Goal: Task Accomplishment & Management: Manage account settings

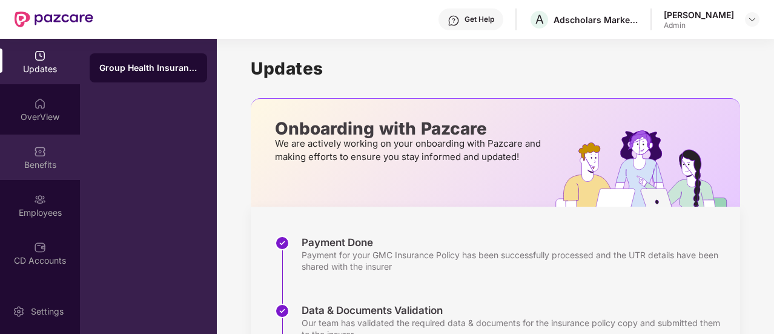
click at [45, 159] on div "Benefits" at bounding box center [40, 165] width 80 height 12
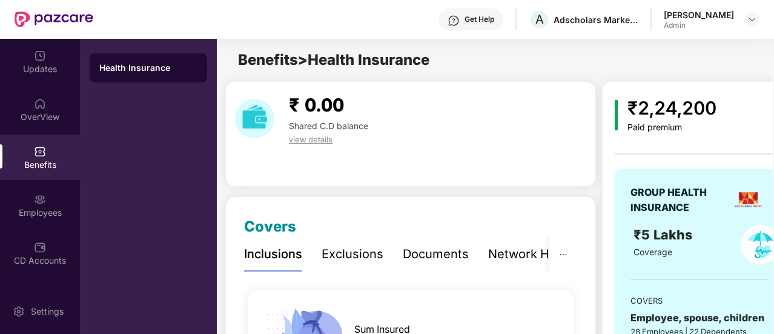
scroll to position [61, 0]
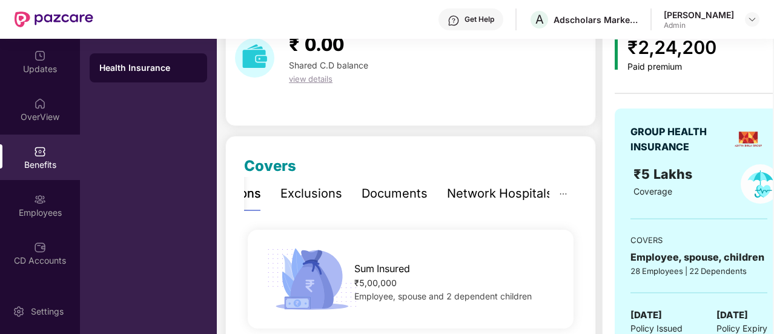
click at [510, 196] on div "Network Hospitals" at bounding box center [500, 193] width 106 height 19
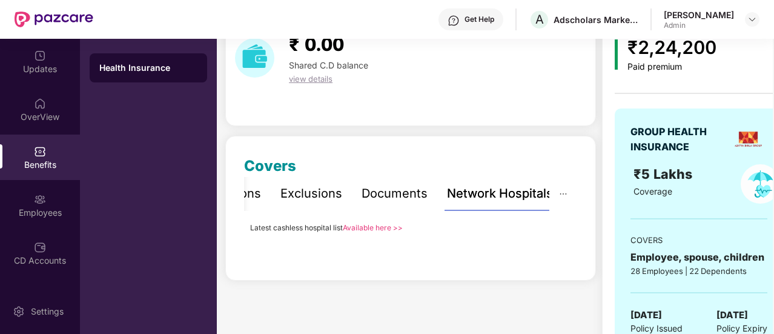
click at [383, 227] on link "Available here >>" at bounding box center [373, 227] width 60 height 9
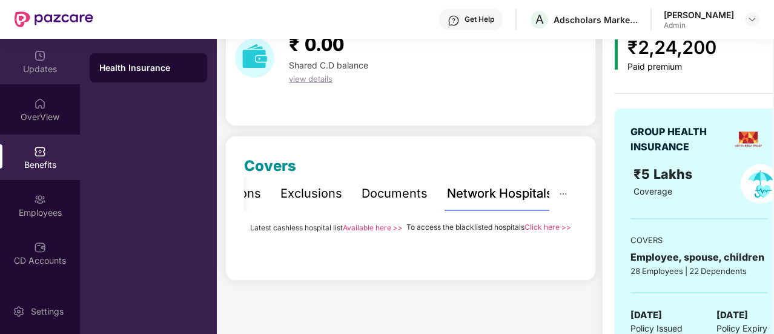
click at [38, 73] on div "Updates" at bounding box center [40, 69] width 80 height 12
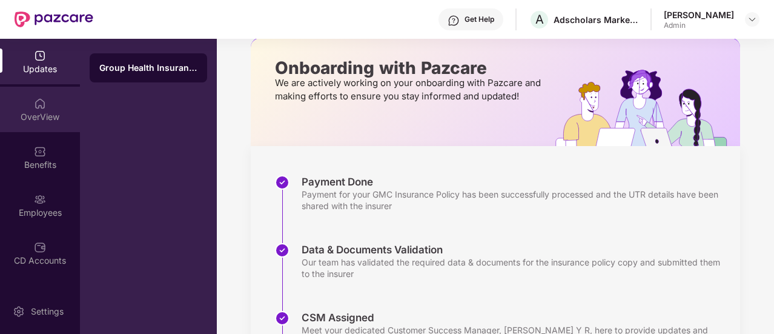
click at [39, 116] on div "OverView" at bounding box center [40, 117] width 80 height 12
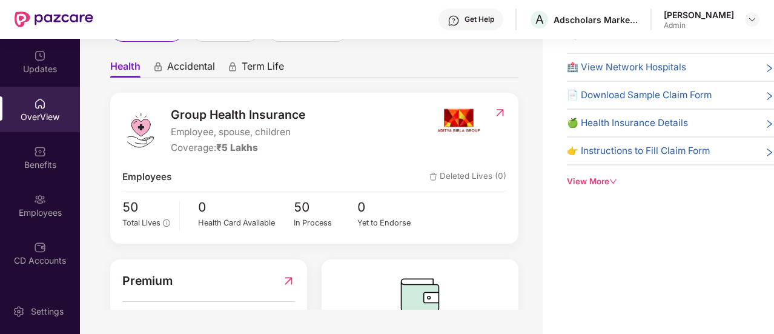
scroll to position [159, 0]
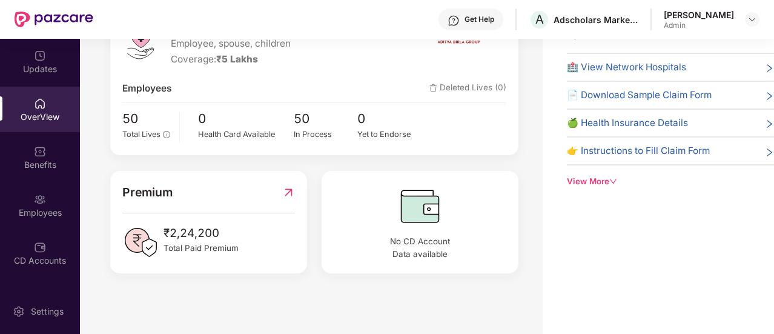
click at [651, 65] on span "🏥 View Network Hospitals" at bounding box center [626, 67] width 119 height 15
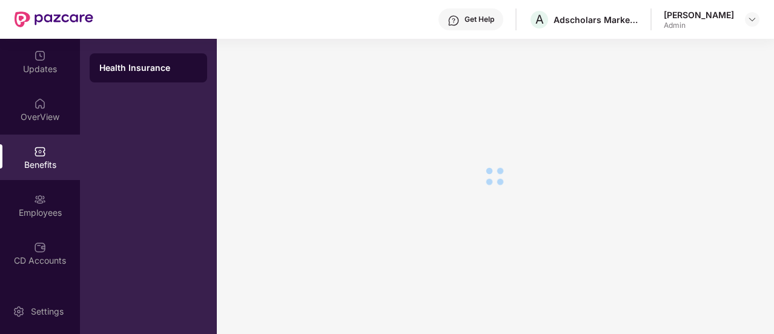
scroll to position [39, 0]
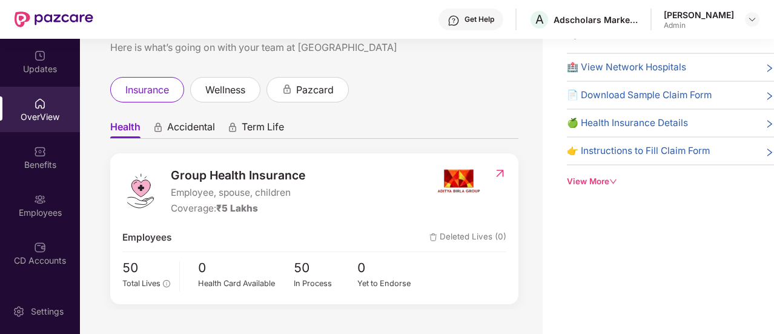
click at [617, 179] on icon "down" at bounding box center [614, 182] width 8 height 8
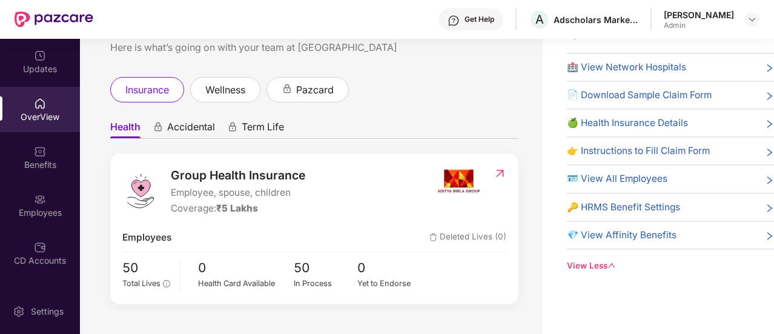
click at [653, 175] on span "🪪 View All Employees" at bounding box center [617, 178] width 101 height 15
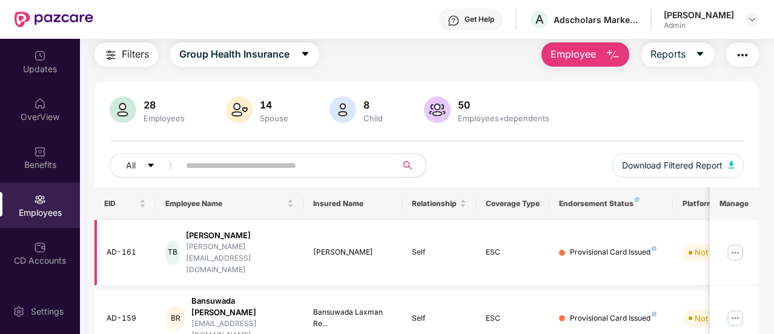
scroll to position [99, 0]
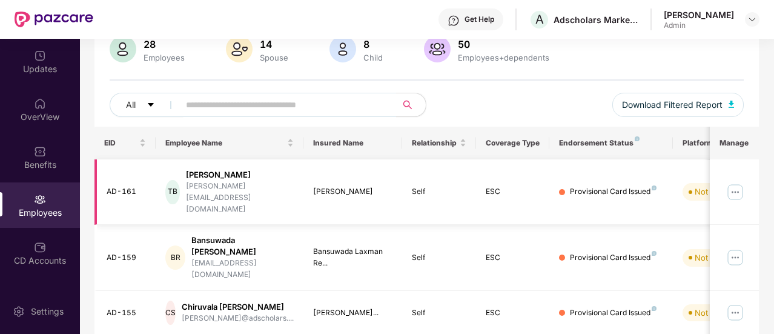
click at [737, 182] on img at bounding box center [735, 191] width 19 height 19
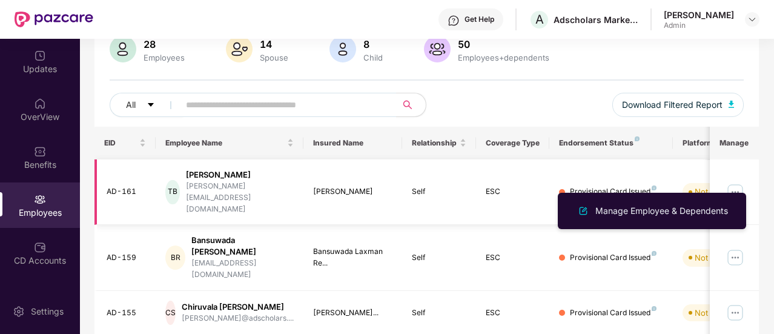
click at [530, 186] on div "ESC" at bounding box center [513, 192] width 55 height 12
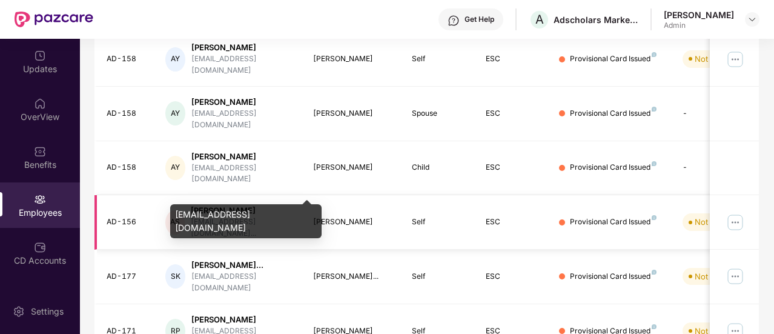
scroll to position [0, 0]
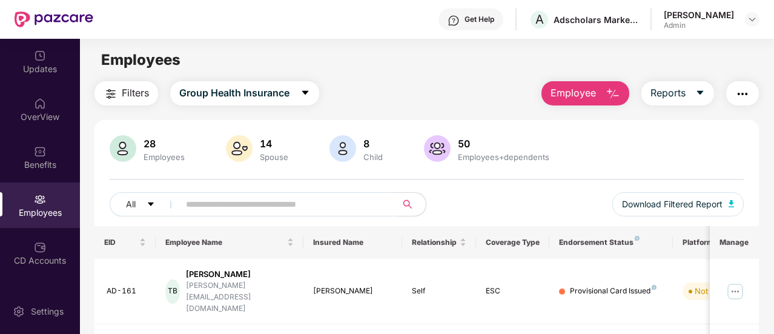
click at [247, 202] on input "text" at bounding box center [283, 204] width 194 height 18
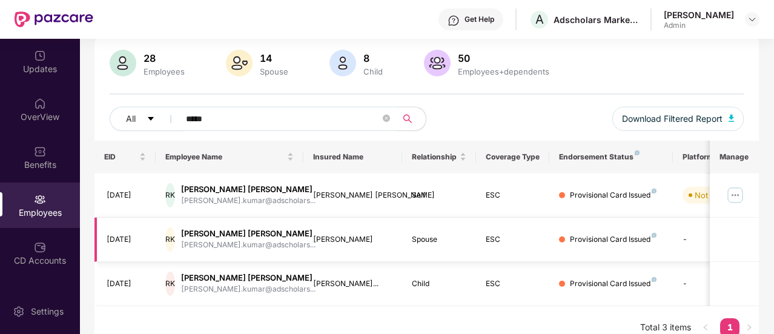
scroll to position [99, 0]
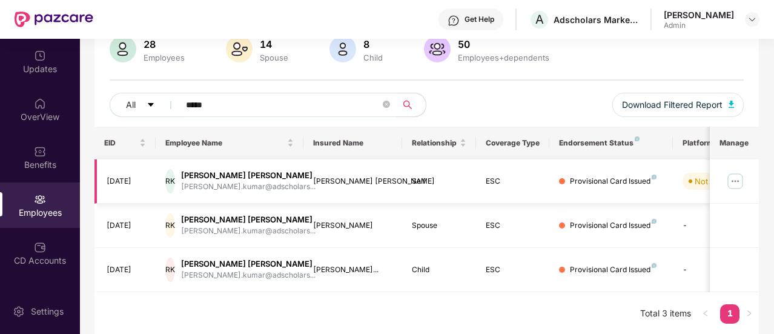
type input "*****"
click at [736, 176] on img at bounding box center [735, 180] width 19 height 19
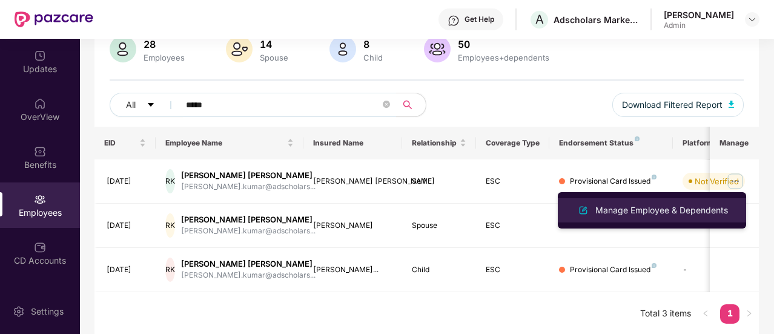
click at [700, 209] on div "Manage Employee & Dependents" at bounding box center [662, 210] width 138 height 13
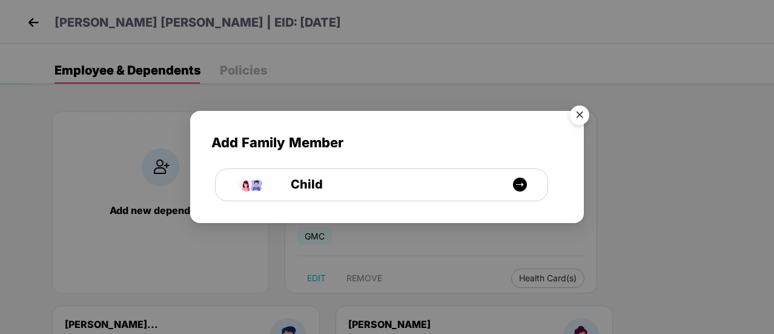
click at [577, 111] on img "Close" at bounding box center [580, 117] width 34 height 34
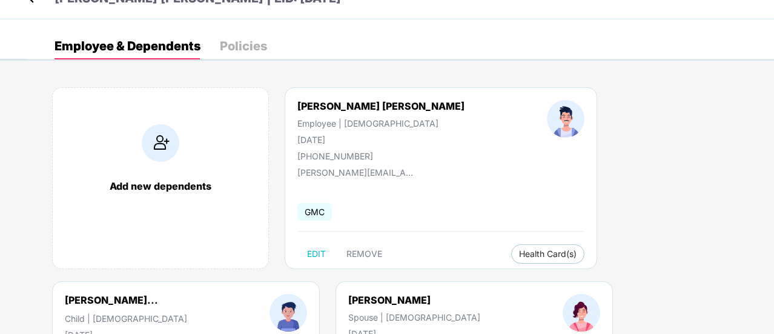
scroll to position [0, 0]
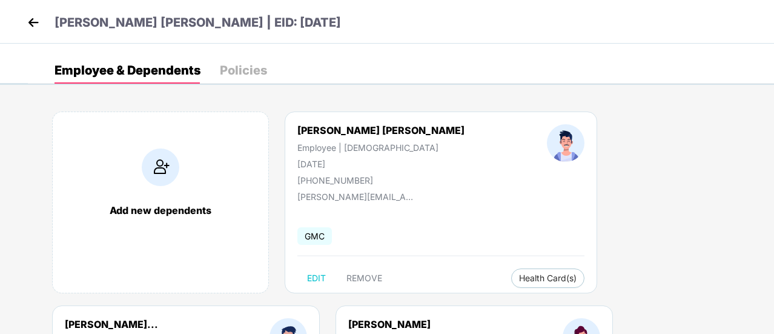
click at [24, 19] on img at bounding box center [33, 22] width 18 height 18
